Goal: Navigation & Orientation: Find specific page/section

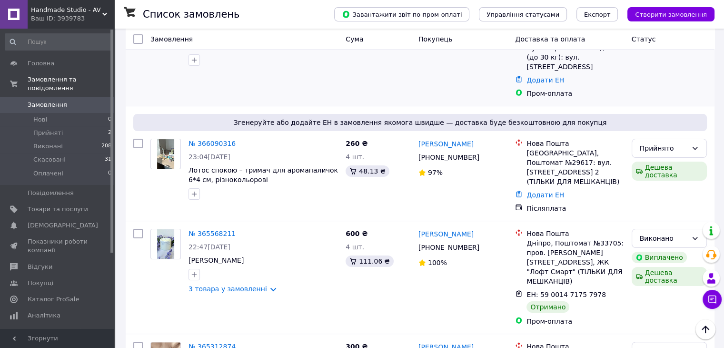
scroll to position [95, 0]
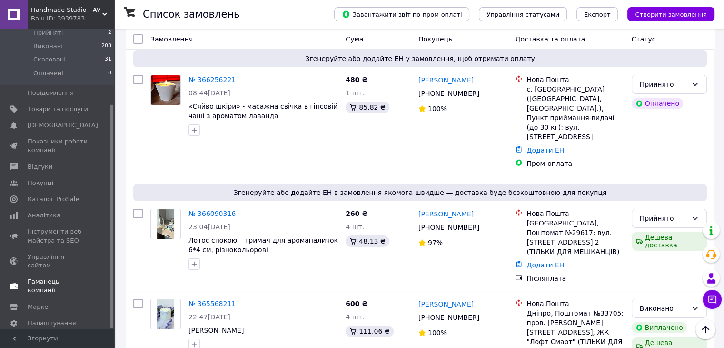
scroll to position [101, 0]
click at [60, 276] on span "Гаманець компанії" at bounding box center [58, 284] width 60 height 17
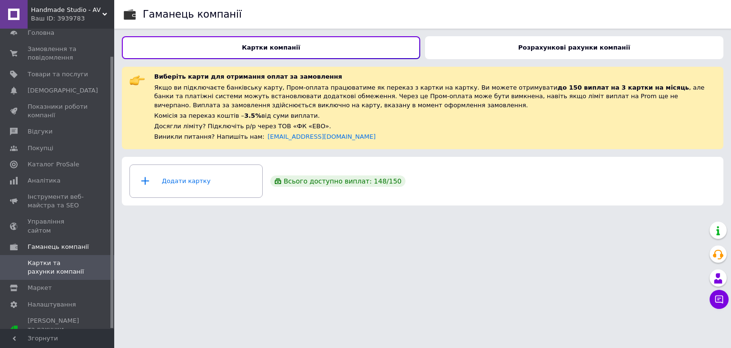
click at [545, 46] on b "Розрахункові рахунки компанії" at bounding box center [574, 47] width 112 height 7
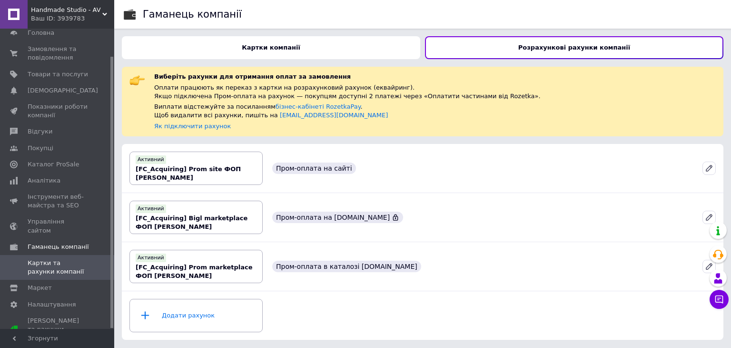
click at [254, 40] on div "Картки компанії" at bounding box center [271, 47] width 298 height 23
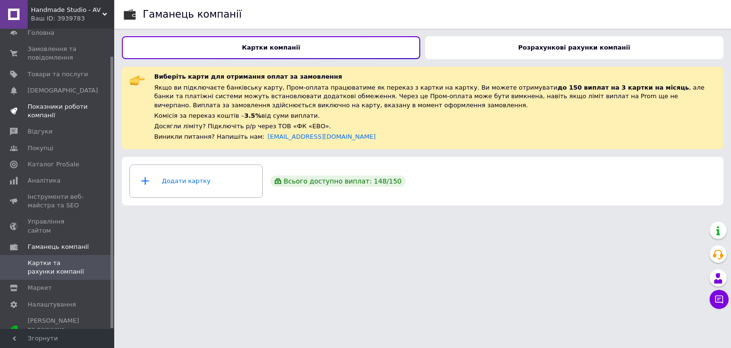
click at [52, 106] on span "Показники роботи компанії" at bounding box center [58, 110] width 60 height 17
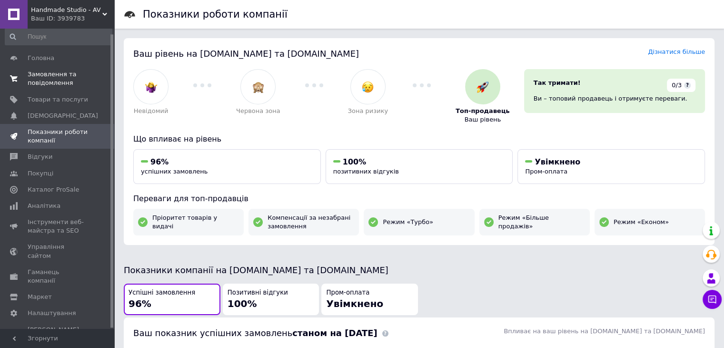
click at [57, 83] on span "Замовлення та повідомлення" at bounding box center [58, 78] width 60 height 17
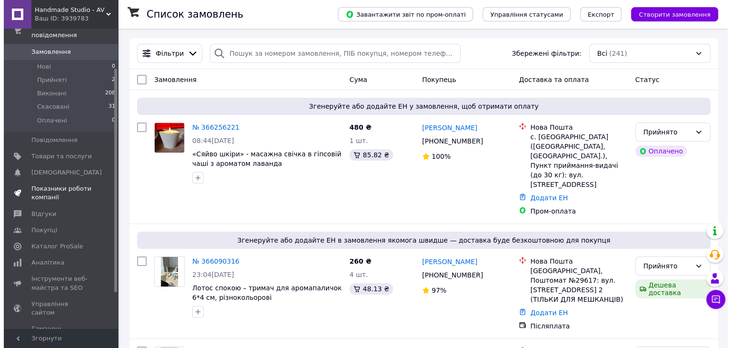
scroll to position [100, 0]
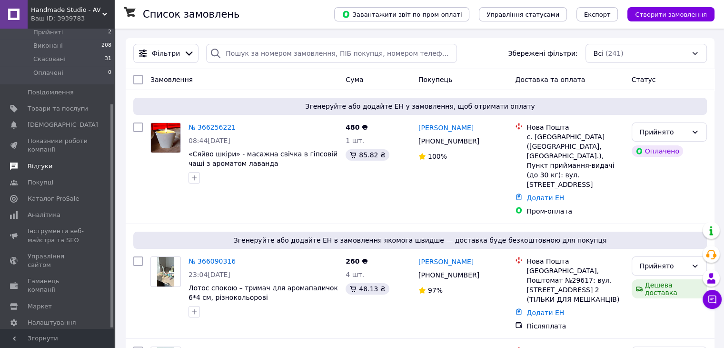
click at [40, 162] on span "Відгуки" at bounding box center [40, 166] width 25 height 9
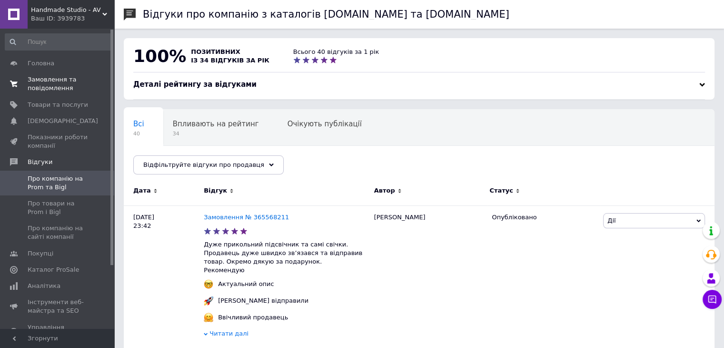
click at [41, 87] on span "Замовлення та повідомлення" at bounding box center [58, 83] width 60 height 17
